Goal: Find specific page/section: Find specific page/section

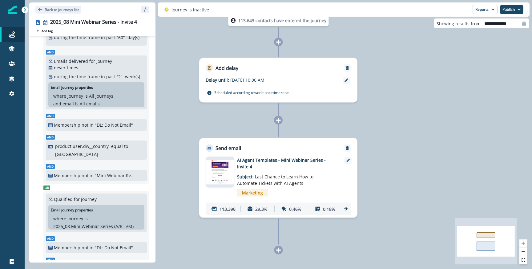
scroll to position [191, 0]
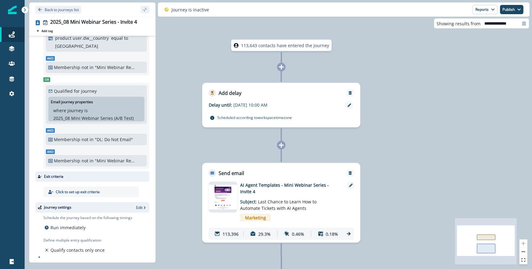
click at [253, 119] on p "Scheduled according to workspace timezone" at bounding box center [254, 117] width 75 height 6
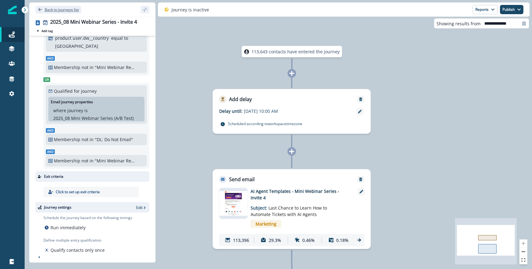
click at [44, 8] on button "Back to journeys list" at bounding box center [58, 10] width 46 height 8
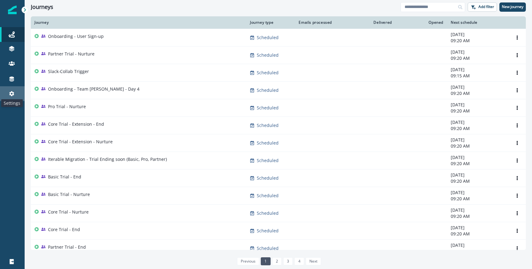
click at [10, 93] on icon at bounding box center [11, 93] width 5 height 5
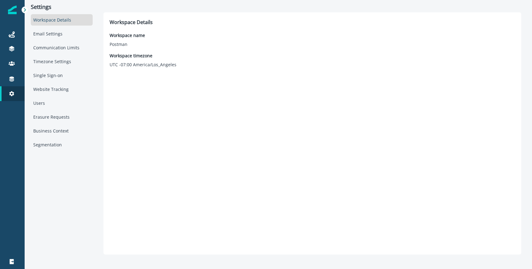
click at [122, 68] on div "Workspace Details Workspace name Postman Workspace timezone UTC -07:00 America/…" at bounding box center [312, 133] width 405 height 230
click at [16, 33] on div "Journeys" at bounding box center [12, 34] width 20 height 7
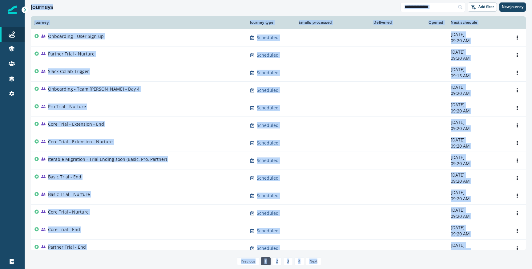
click at [123, 14] on div "Clear" at bounding box center [278, 15] width 507 height 2
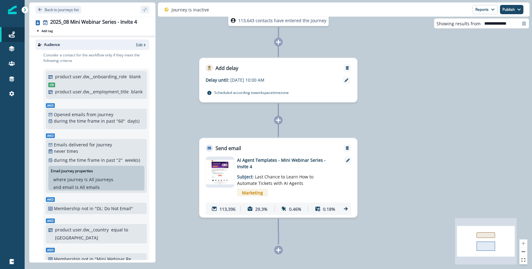
click at [340, 215] on div "Email asset changed, journey reports will be subject to change This asset has o…" at bounding box center [278, 185] width 158 height 66
click at [343, 212] on div "113,396 29.3% 0.46% 0.18%" at bounding box center [278, 209] width 145 height 12
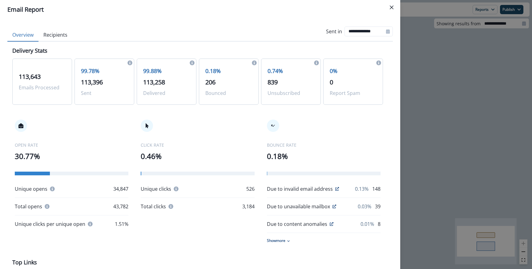
click at [53, 25] on div "**********" at bounding box center [199, 31] width 385 height 19
click at [53, 32] on button "Recipients" at bounding box center [55, 35] width 34 height 13
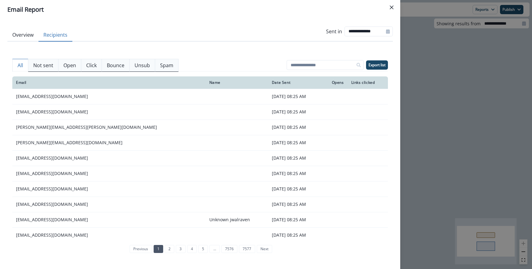
click at [504, 131] on div "**********" at bounding box center [266, 134] width 532 height 269
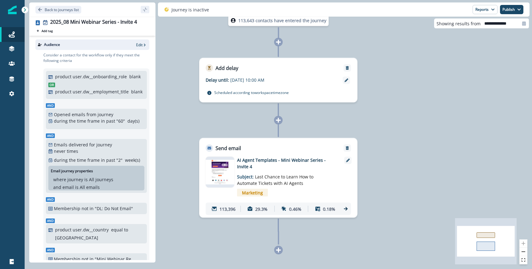
click at [405, 147] on div "113,643 contacts have entered the journey Add delay Delay until: Sep 03, 2025 a…" at bounding box center [278, 134] width 507 height 269
